Goal: Use online tool/utility: Use online tool/utility

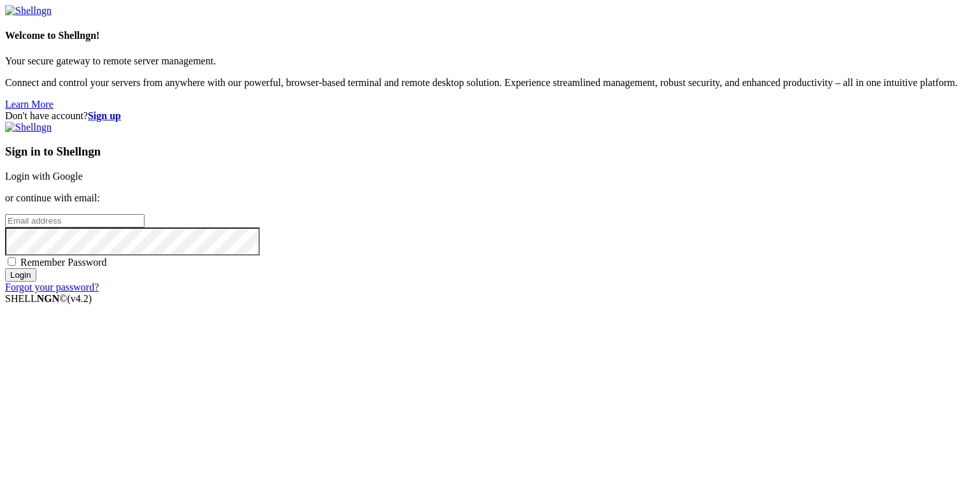
click at [145, 227] on input "email" at bounding box center [74, 220] width 139 height 13
click at [5, 225] on protonpass-control-6c4b at bounding box center [5, 220] width 0 height 11
type input "[EMAIL_ADDRESS][DOMAIN_NAME]"
click at [36, 281] on input "Login" at bounding box center [20, 274] width 31 height 13
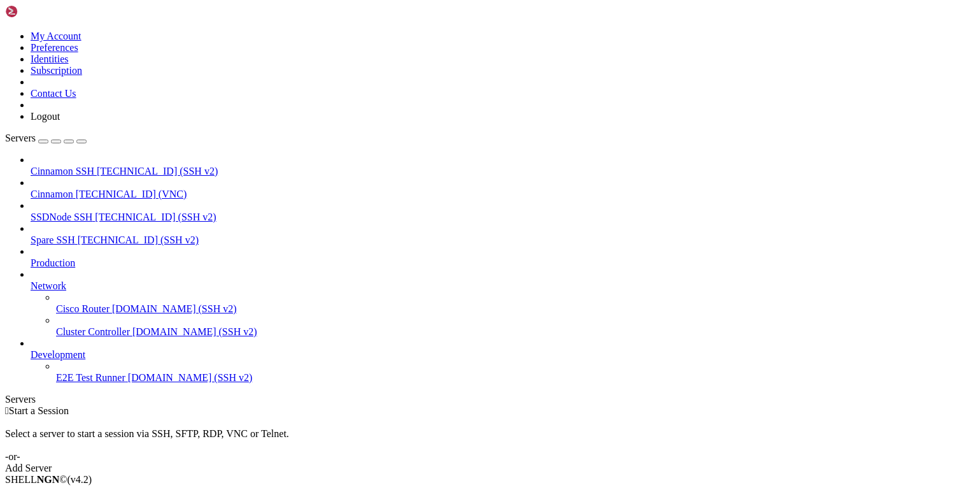
click at [73, 188] on span "Cinnamon" at bounding box center [52, 193] width 43 height 11
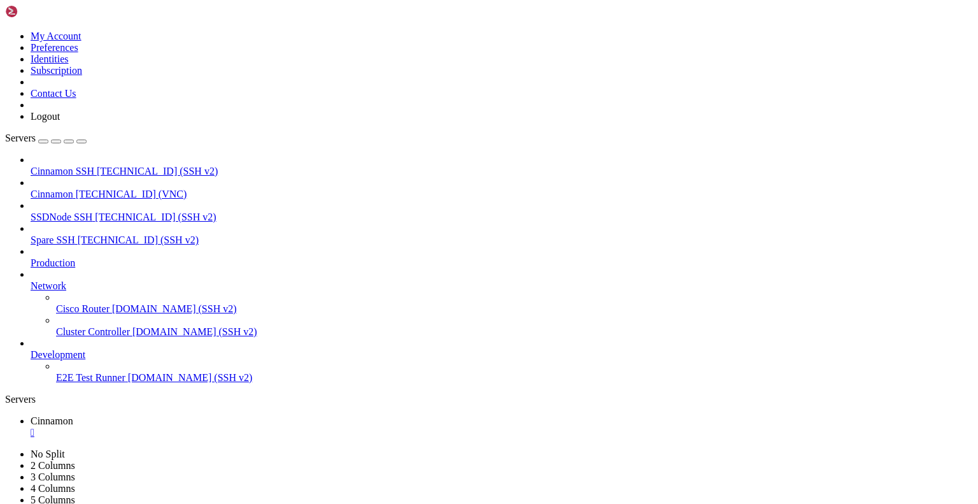
drag, startPoint x: 293, startPoint y: 41, endPoint x: 293, endPoint y: 87, distance: 46.5
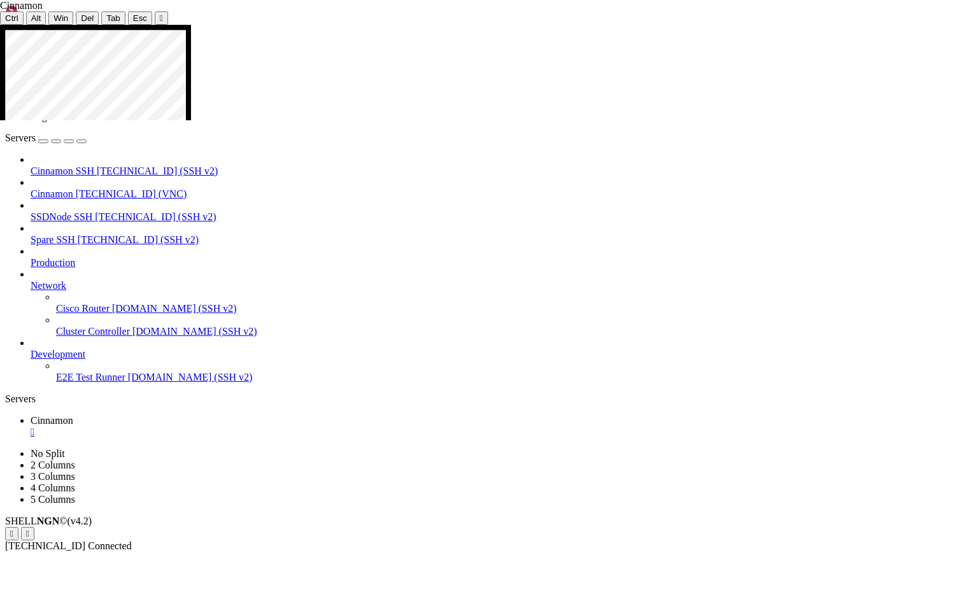
drag, startPoint x: 232, startPoint y: 558, endPoint x: 354, endPoint y: 570, distance: 122.8
drag, startPoint x: 364, startPoint y: 562, endPoint x: 737, endPoint y: 596, distance: 374.6
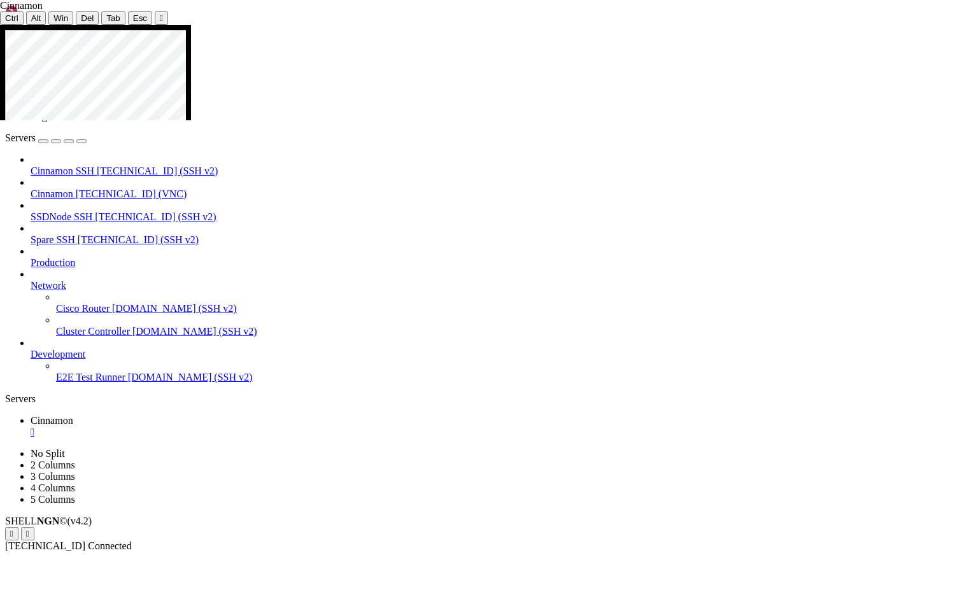
drag, startPoint x: 583, startPoint y: 560, endPoint x: 201, endPoint y: 555, distance: 382.0
drag, startPoint x: 452, startPoint y: 565, endPoint x: 130, endPoint y: 553, distance: 322.4
drag, startPoint x: 235, startPoint y: 561, endPoint x: 693, endPoint y: 533, distance: 458.6
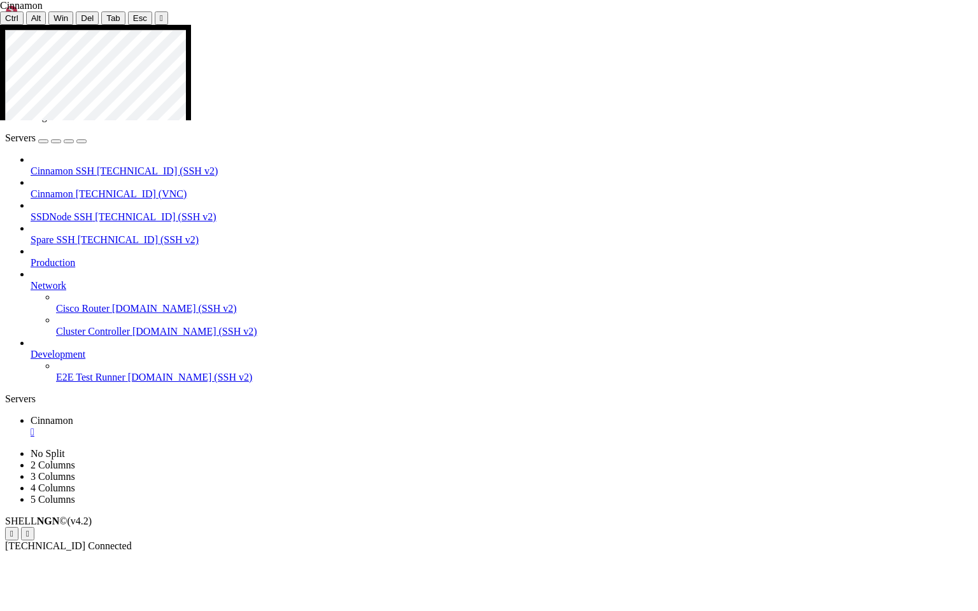
drag, startPoint x: 379, startPoint y: 201, endPoint x: 383, endPoint y: 263, distance: 62.5
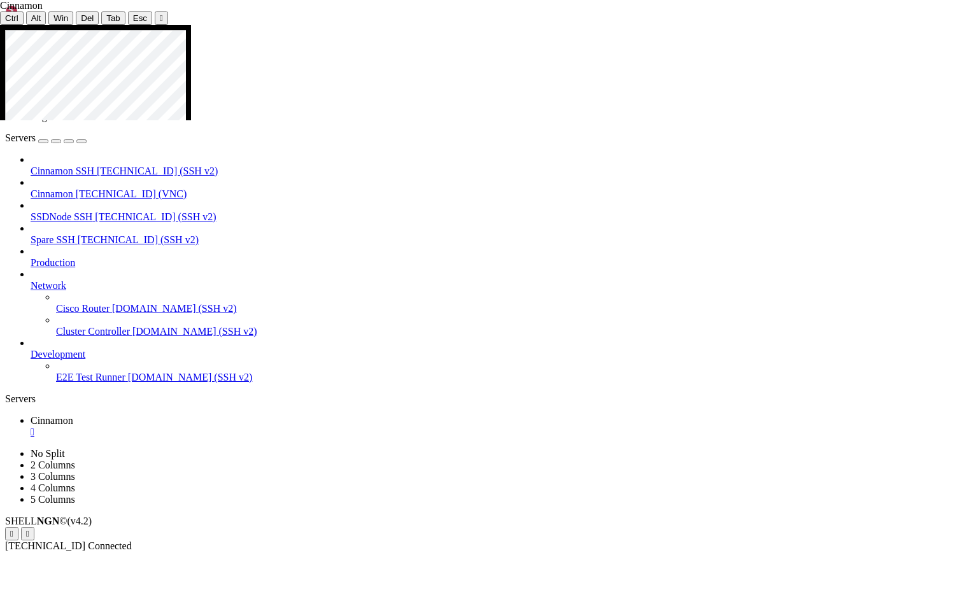
drag, startPoint x: 95, startPoint y: 199, endPoint x: 90, endPoint y: 265, distance: 66.4
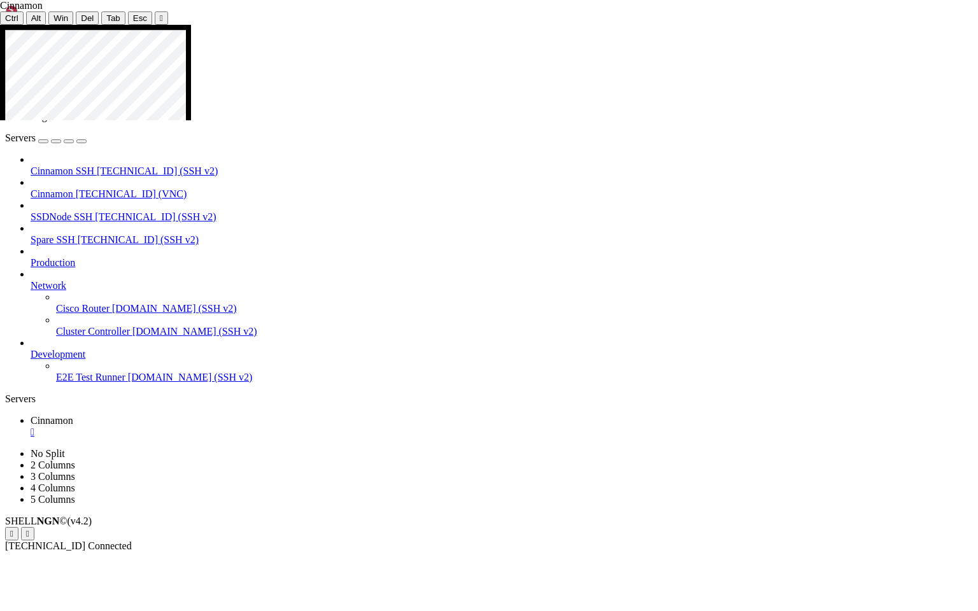
drag, startPoint x: 63, startPoint y: 502, endPoint x: 649, endPoint y: 506, distance: 586.4
drag, startPoint x: 609, startPoint y: 138, endPoint x: 57, endPoint y: 141, distance: 552.0
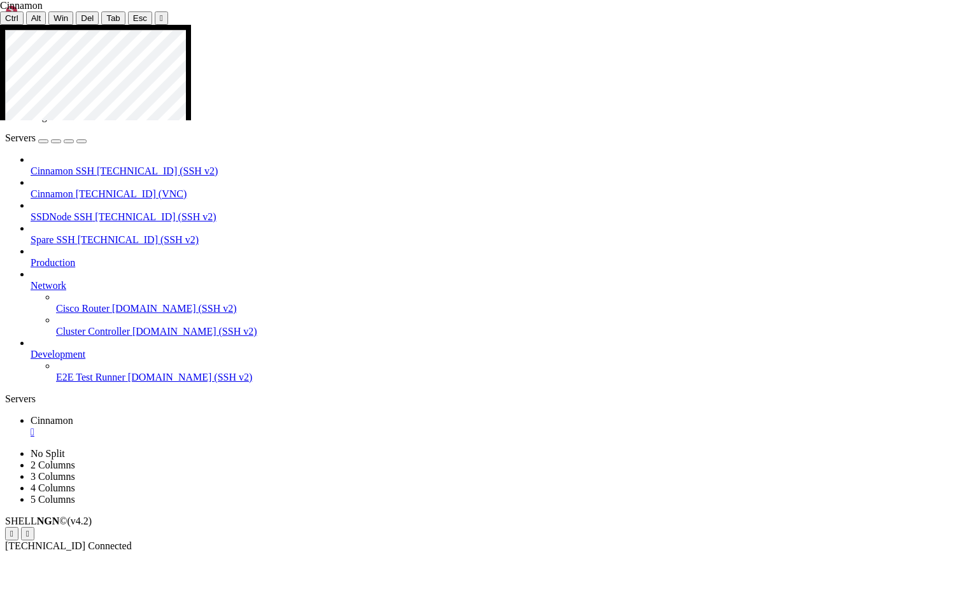
drag, startPoint x: 62, startPoint y: 139, endPoint x: 621, endPoint y: 143, distance: 559.6
